Goal: Information Seeking & Learning: Check status

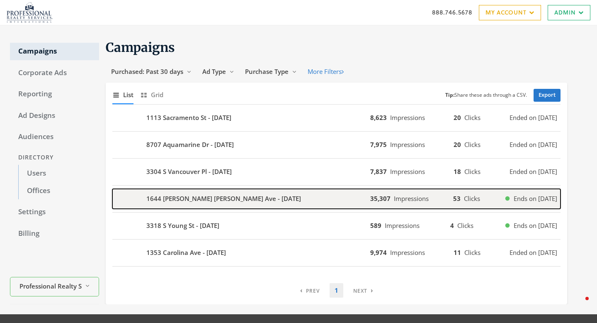
click at [250, 201] on div "1644 Molly Marie Ave - 2025-08-20" at bounding box center [241, 199] width 258 height 20
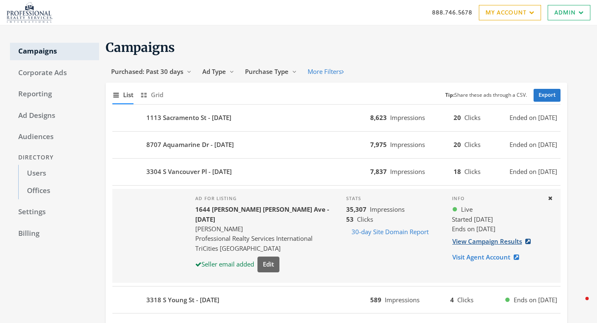
click at [487, 244] on link "View Campaign Results" at bounding box center [494, 241] width 84 height 15
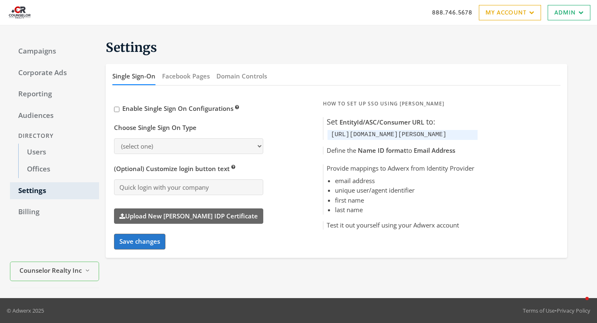
select select "saml"
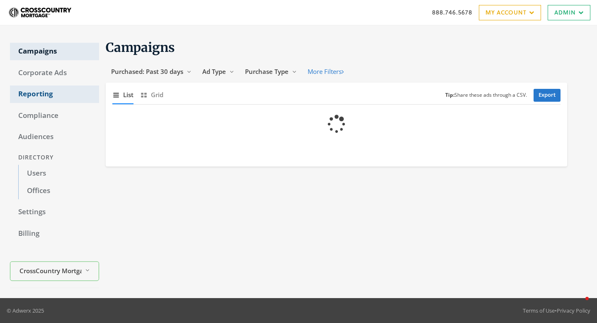
click at [49, 97] on link "Reporting" at bounding box center [54, 93] width 89 height 17
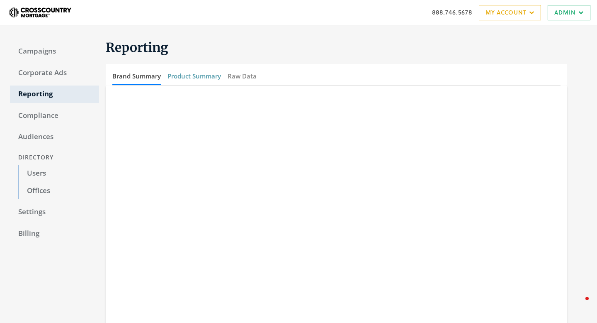
click at [196, 76] on button "Product Summary" at bounding box center [195, 76] width 54 height 18
click at [146, 80] on button "Brand Summary" at bounding box center [136, 76] width 49 height 18
click at [202, 75] on button "Product Summary" at bounding box center [195, 76] width 54 height 18
click at [243, 78] on button "Raw Data" at bounding box center [242, 76] width 29 height 18
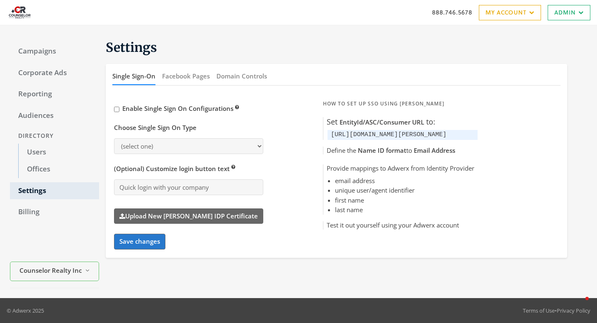
select select "[PERSON_NAME]"
